Goal: Task Accomplishment & Management: Manage account settings

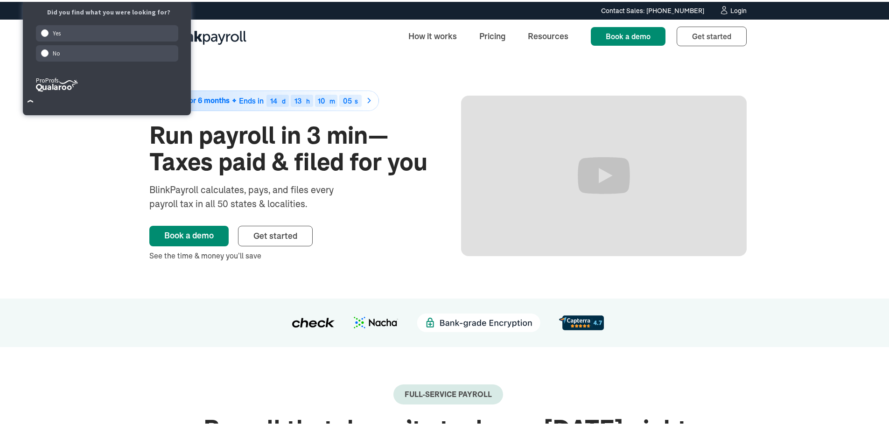
click at [731, 9] on div "Login" at bounding box center [738, 9] width 16 height 7
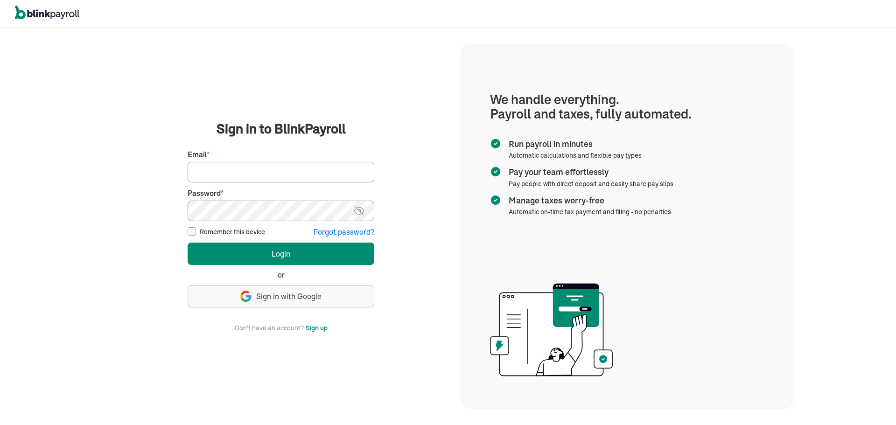
type input "msantiago@nyprofessionalmedicalmanagement.org"
click at [212, 238] on form "Sign in to BlinkPayroll Sign in 30-day free trial Sign up now, get 20% off for …" at bounding box center [281, 226] width 187 height 214
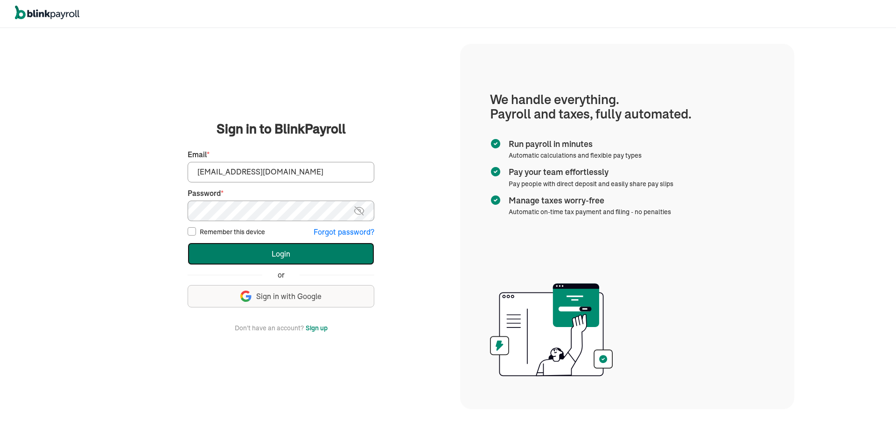
click at [230, 256] on button "Login" at bounding box center [281, 254] width 187 height 22
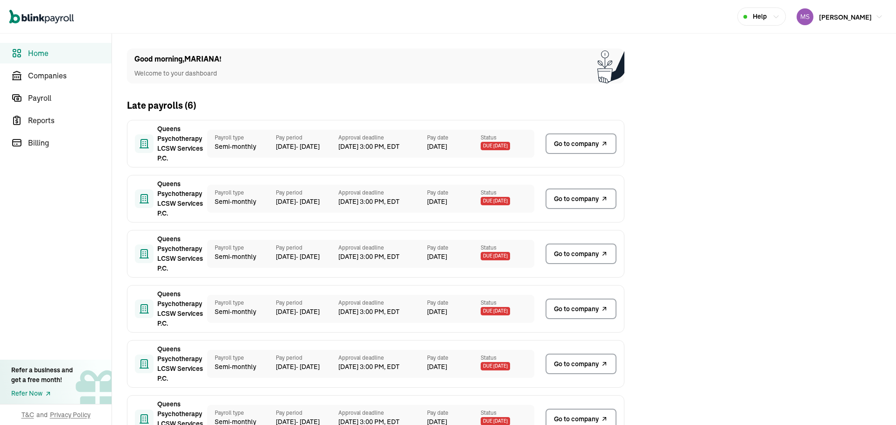
click at [821, 202] on main "Good morning , MARIANA ! Welcome to your dashboard Late payrolls ( 6 ) Queens P…" at bounding box center [504, 292] width 784 height 516
drag, startPoint x: 75, startPoint y: 70, endPoint x: 74, endPoint y: 66, distance: 4.8
click at [75, 70] on span "Companies" at bounding box center [70, 75] width 84 height 11
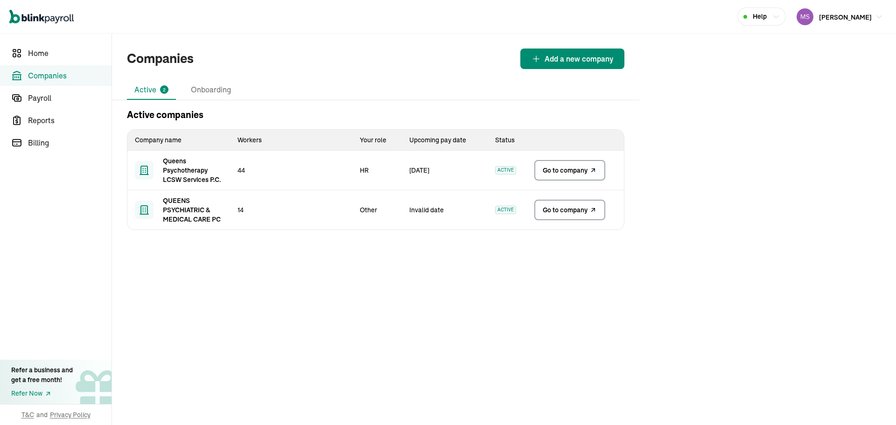
click at [561, 212] on span "Go to company" at bounding box center [565, 209] width 45 height 9
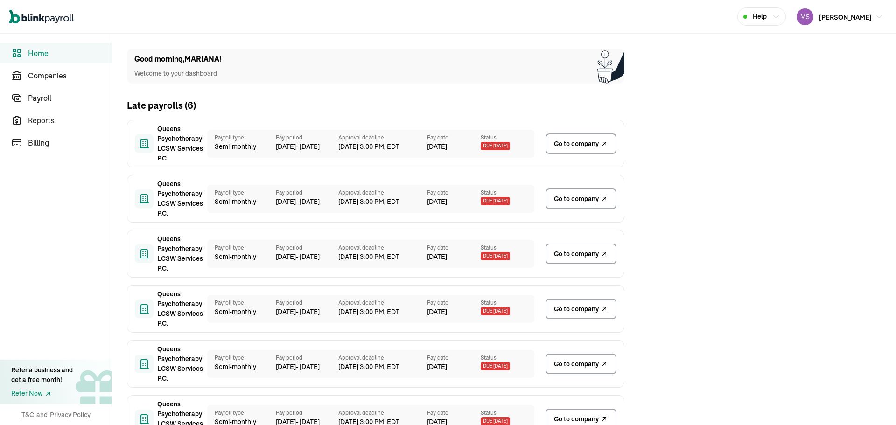
click at [821, 202] on main "Good morning , MARIANA ! Welcome to your dashboard Late payrolls ( 6 ) Queens P…" at bounding box center [504, 292] width 784 height 516
drag, startPoint x: 75, startPoint y: 70, endPoint x: 74, endPoint y: 66, distance: 4.8
click at [75, 70] on span "Companies" at bounding box center [70, 75] width 84 height 11
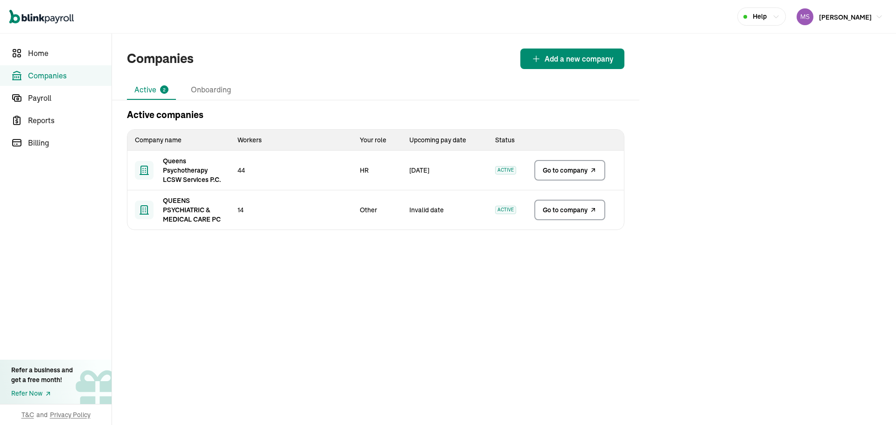
click at [561, 212] on span "Go to company" at bounding box center [565, 209] width 45 height 9
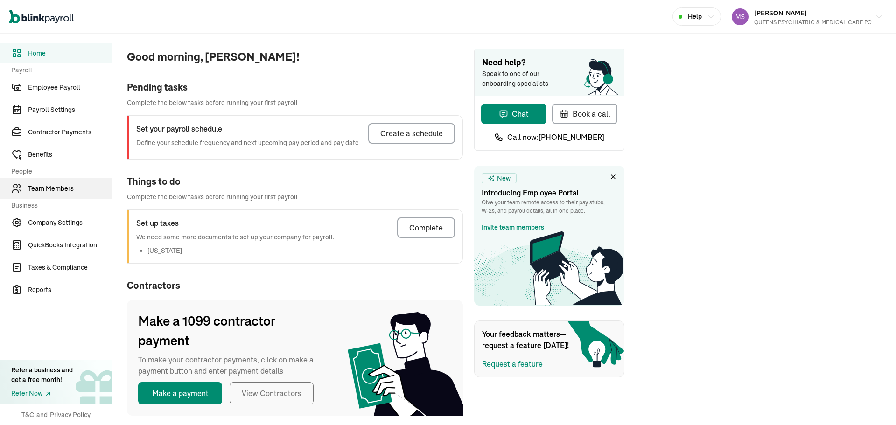
click at [72, 183] on link "Team Members" at bounding box center [56, 188] width 112 height 21
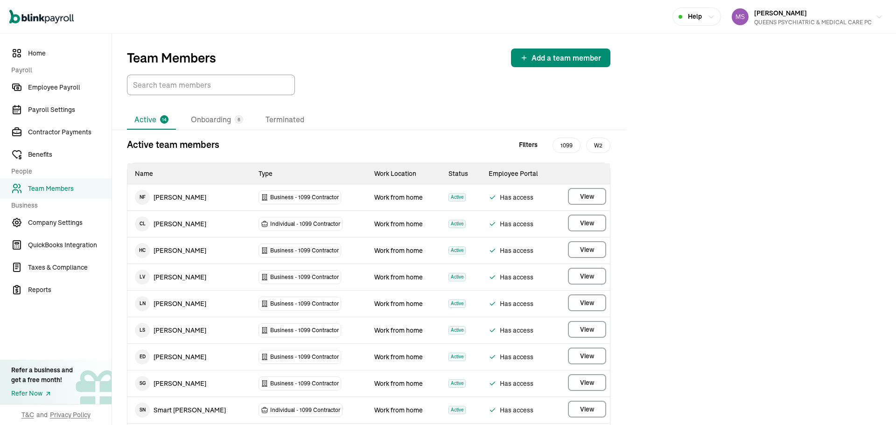
click at [305, 147] on div "Active team members Filters 1099 W2" at bounding box center [369, 145] width 484 height 14
click at [758, 233] on div "Team Members Add a team member Active 14 Onboarding 6 Terminated Active team me…" at bounding box center [504, 311] width 784 height 554
click at [204, 126] on li "Onboarding 6" at bounding box center [216, 120] width 67 height 20
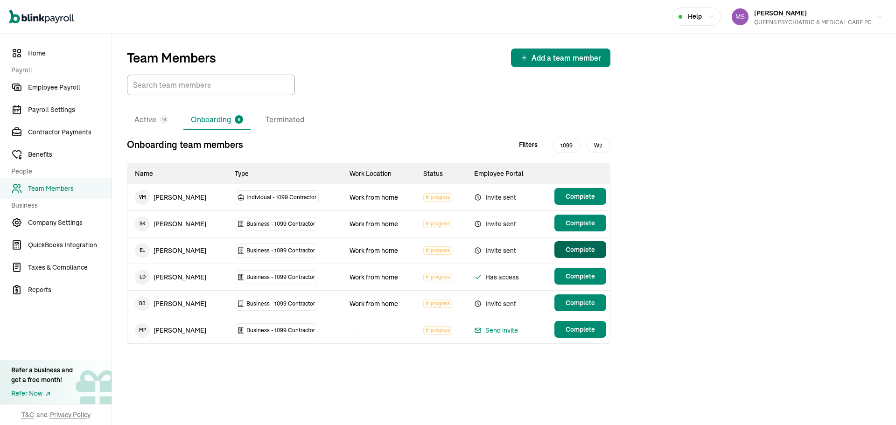
click at [586, 249] on span "Complete" at bounding box center [580, 249] width 29 height 9
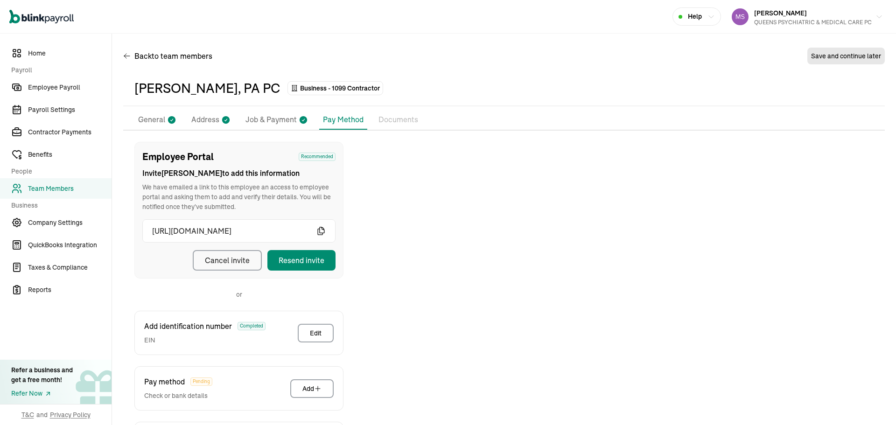
scroll to position [93, 0]
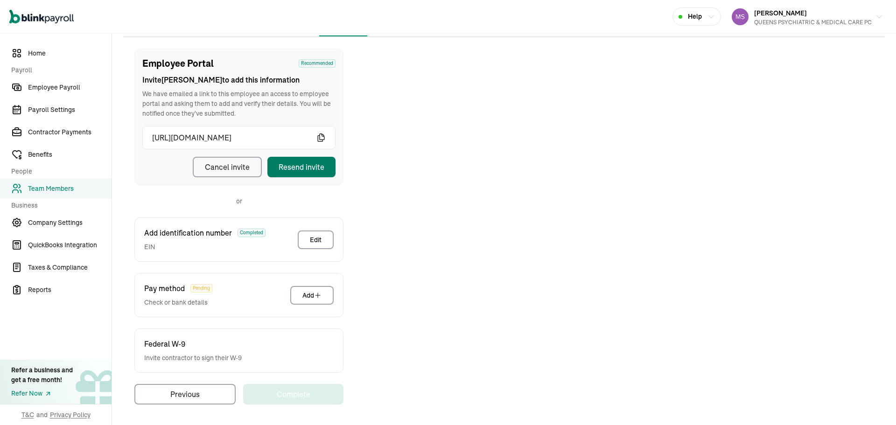
click at [310, 172] on div "Resend invite" at bounding box center [302, 166] width 46 height 11
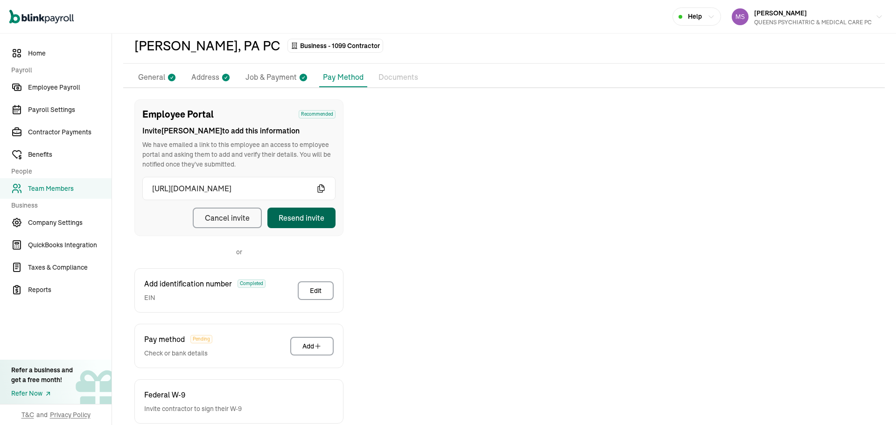
scroll to position [0, 0]
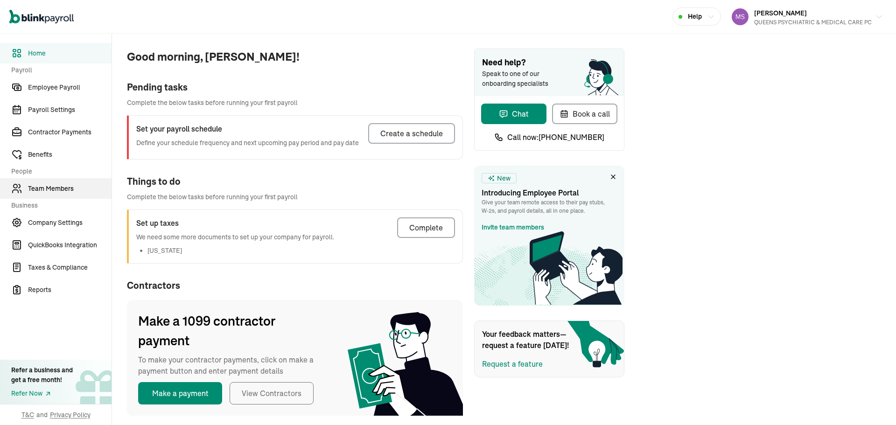
click at [72, 183] on link "Team Members" at bounding box center [56, 188] width 112 height 21
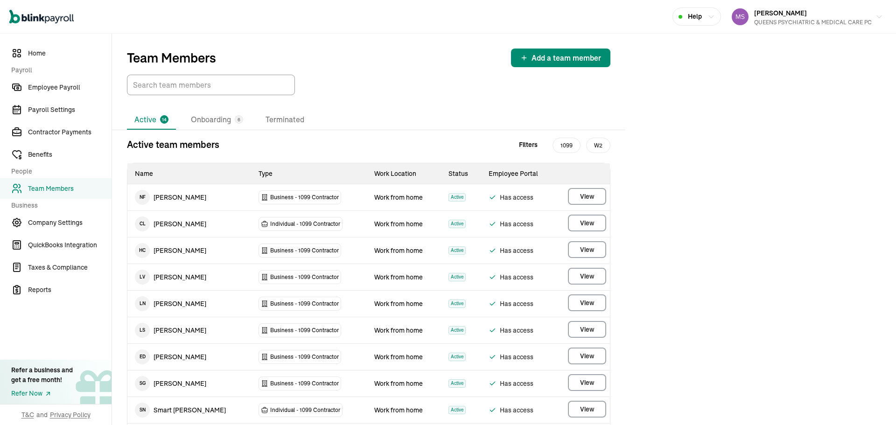
click at [305, 147] on div "Active team members Filters 1099 W2" at bounding box center [369, 145] width 484 height 14
click at [758, 233] on div "Team Members Add a team member Active 14 Onboarding 6 Terminated Active team me…" at bounding box center [504, 311] width 784 height 554
click at [204, 126] on li "Onboarding 6" at bounding box center [216, 120] width 67 height 20
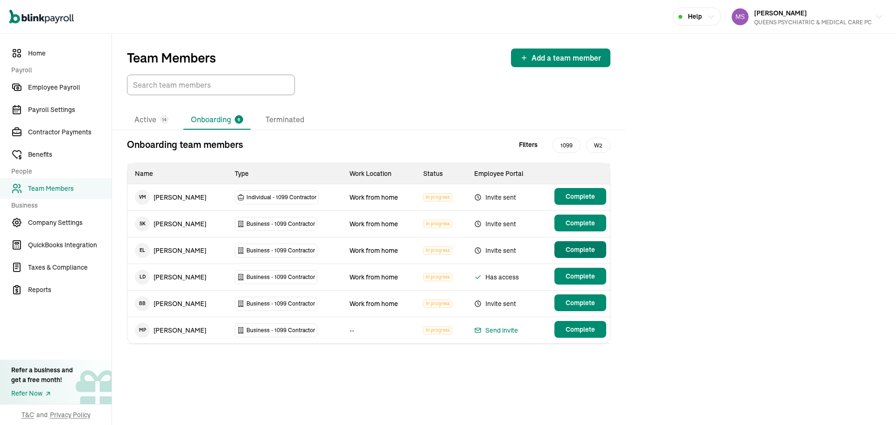
click at [586, 249] on span "Complete" at bounding box center [580, 249] width 29 height 9
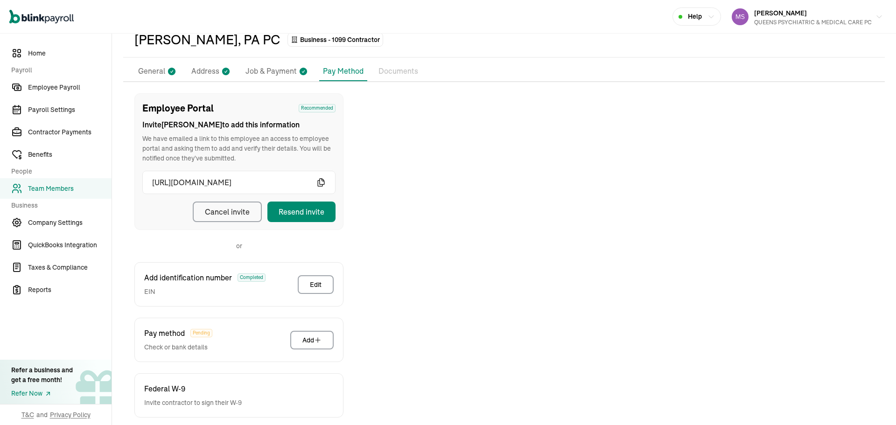
scroll to position [93, 0]
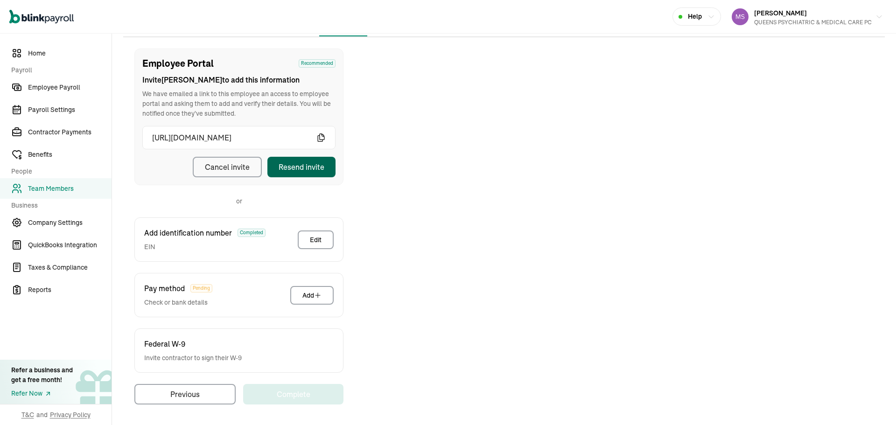
click at [310, 172] on div "Resend invite" at bounding box center [302, 166] width 46 height 11
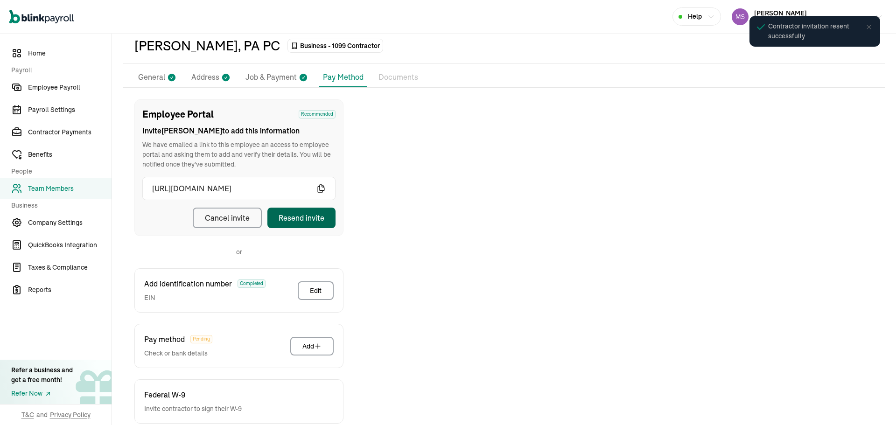
scroll to position [0, 0]
